Goal: Navigation & Orientation: Understand site structure

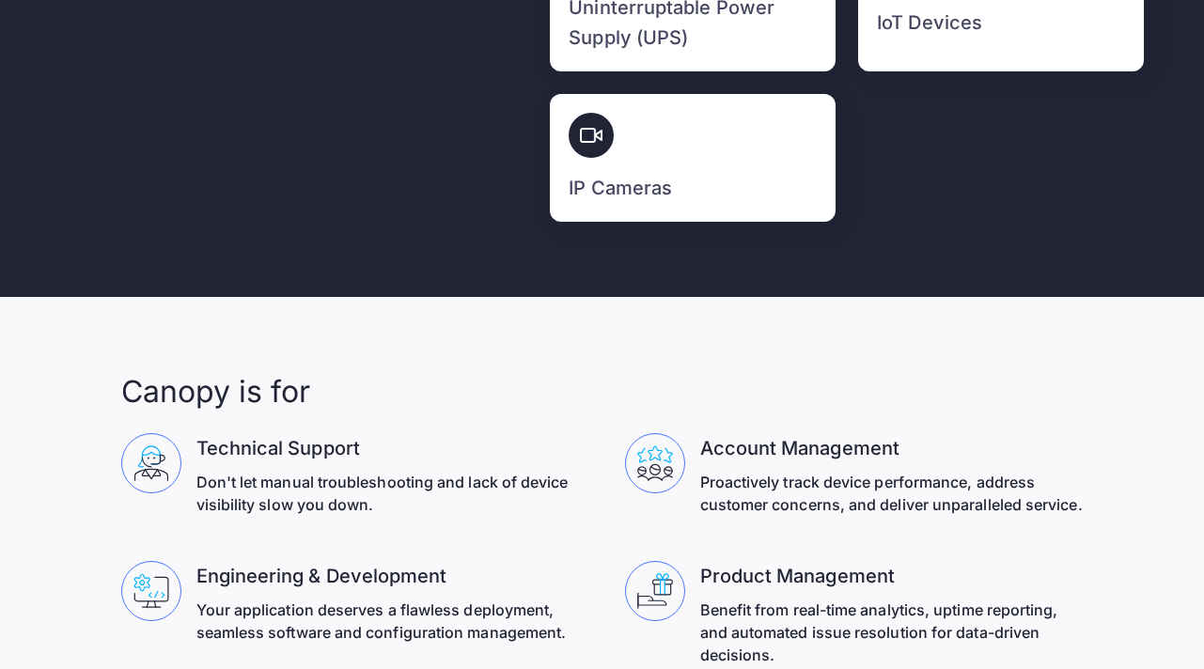
scroll to position [6176, 0]
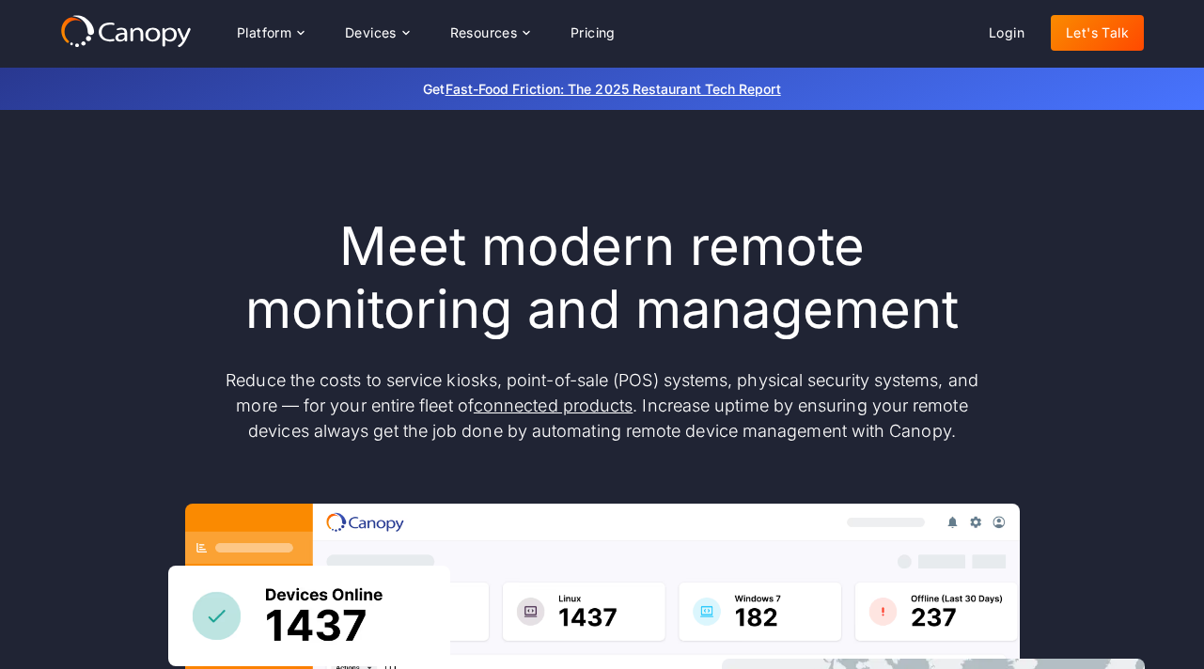
click at [162, 43] on icon at bounding box center [126, 31] width 132 height 34
click at [251, 37] on div "Platform" at bounding box center [264, 32] width 55 height 13
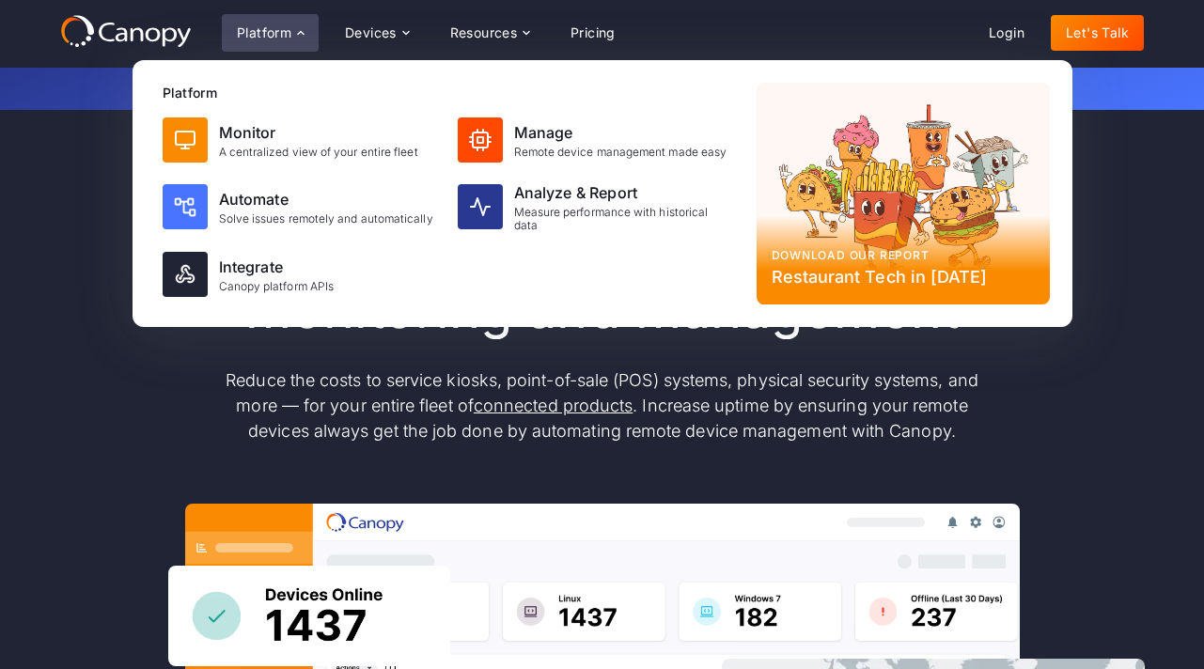
click at [130, 37] on icon at bounding box center [126, 31] width 132 height 34
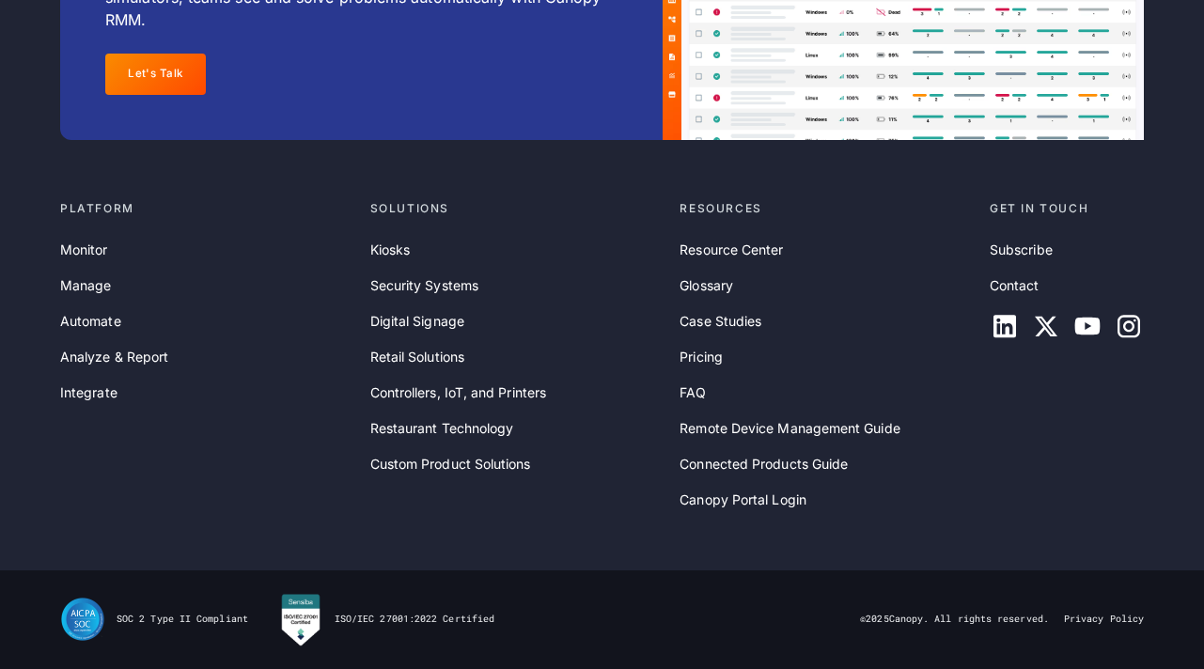
scroll to position [6176, 0]
click at [898, 624] on div "© 2025 Canopy. All rights reserved." at bounding box center [954, 619] width 189 height 13
